Goal: Transaction & Acquisition: Purchase product/service

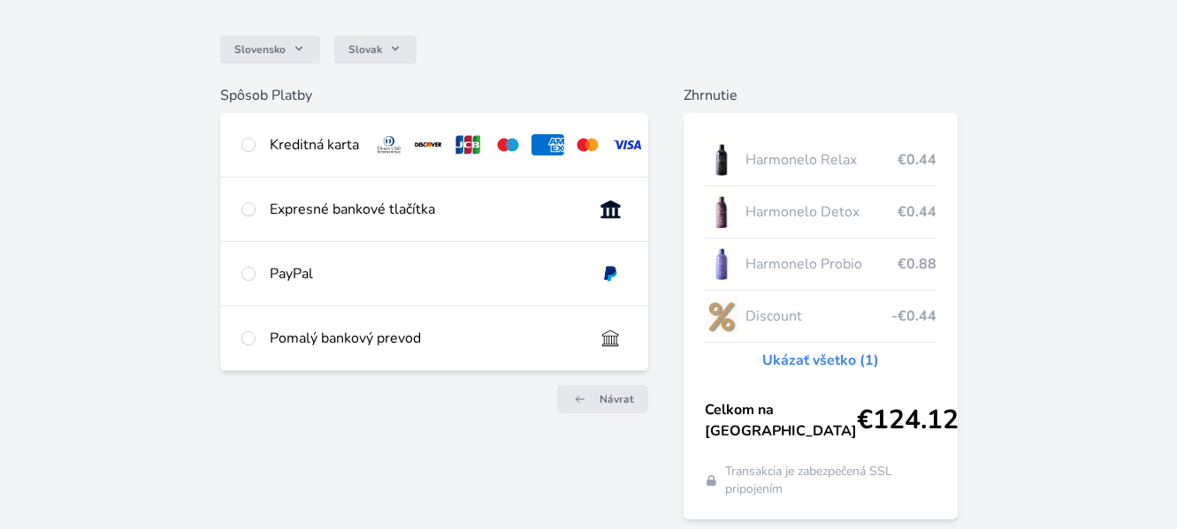
scroll to position [165, 0]
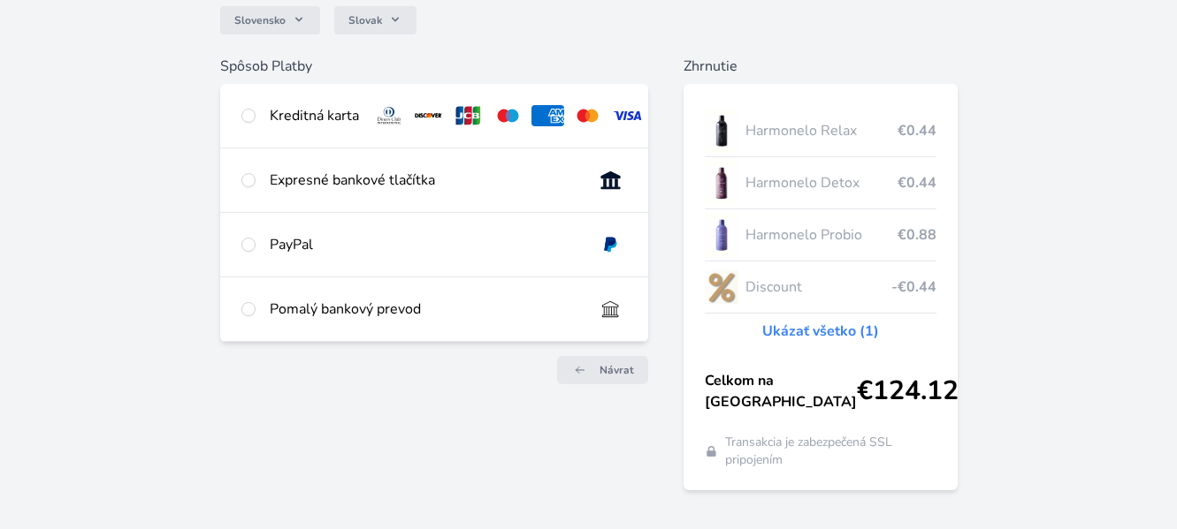
click at [826, 336] on link "Ukázať všetko (1)" at bounding box center [820, 331] width 117 height 21
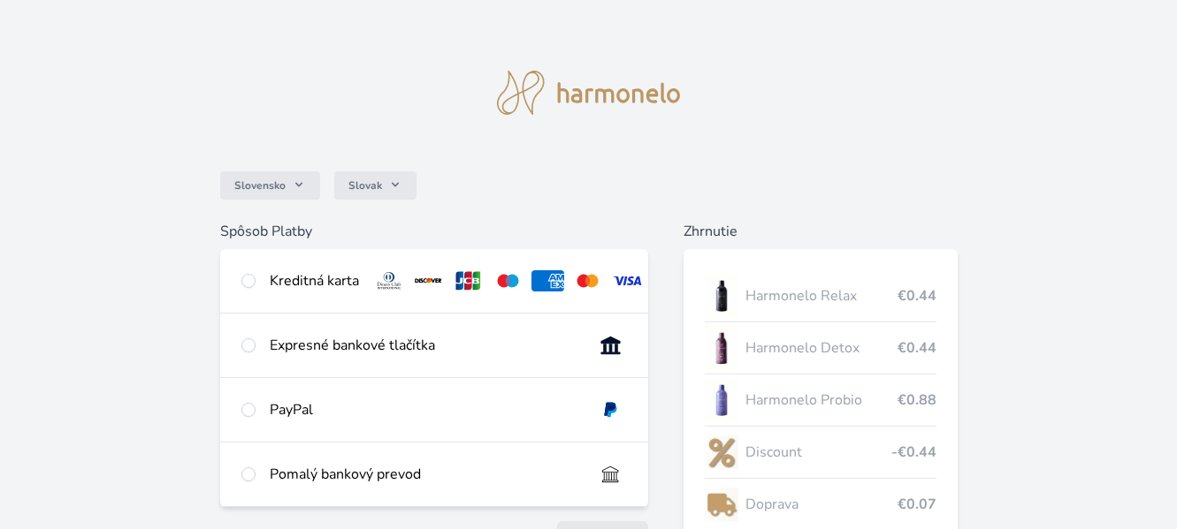
scroll to position [165, 0]
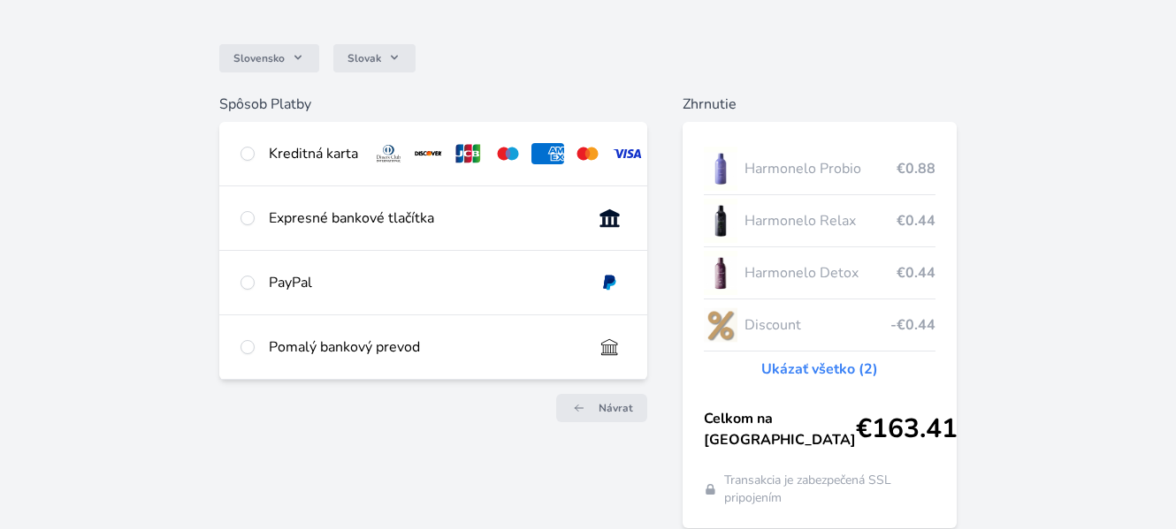
scroll to position [133, 0]
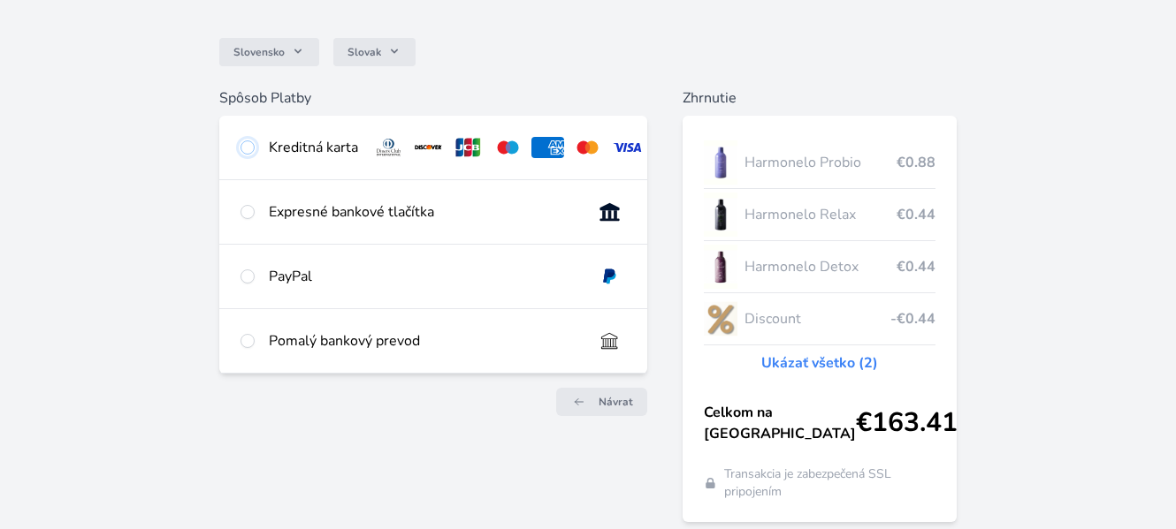
click at [252, 148] on input "radio" at bounding box center [247, 148] width 14 height 14
radio input "true"
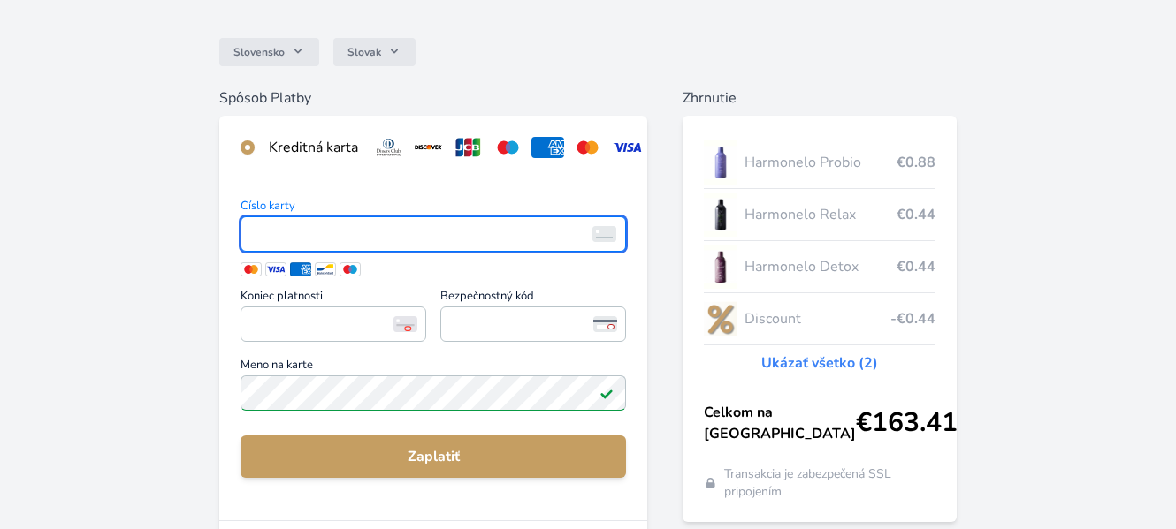
scroll to position [0, 0]
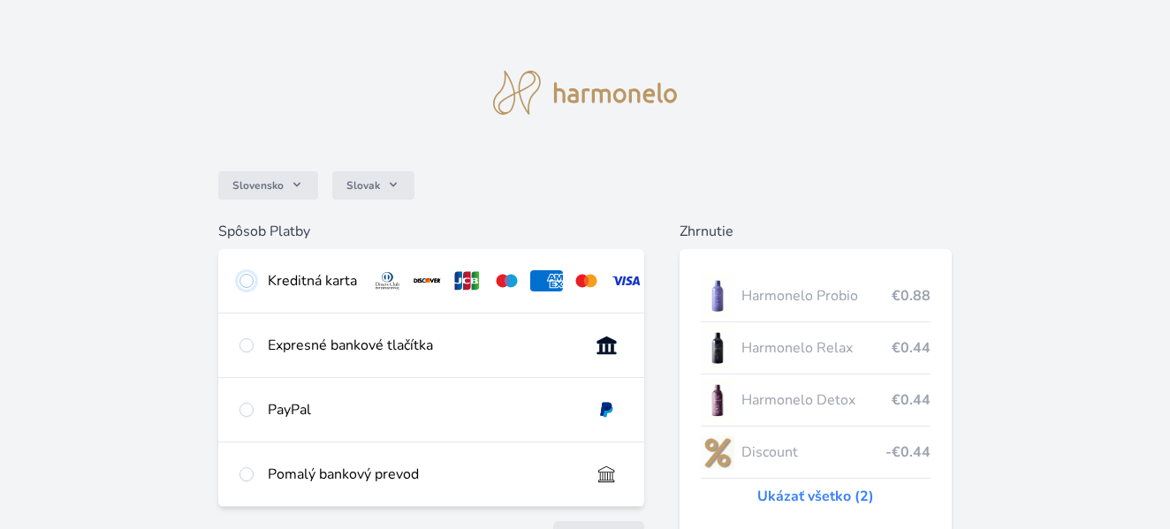
click at [243, 279] on input "radio" at bounding box center [247, 281] width 14 height 14
radio input "true"
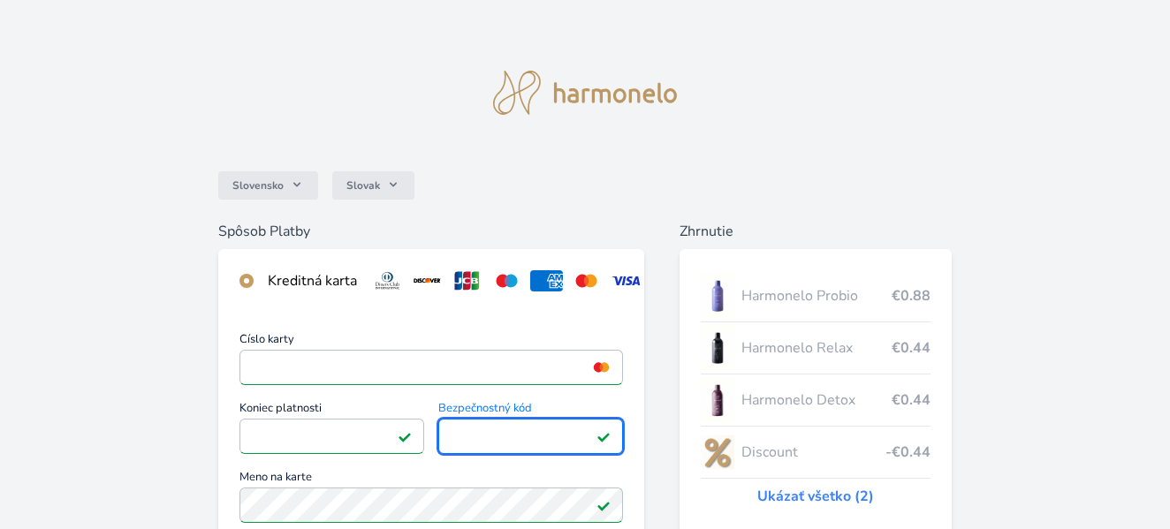
scroll to position [56, 0]
